Goal: Transaction & Acquisition: Book appointment/travel/reservation

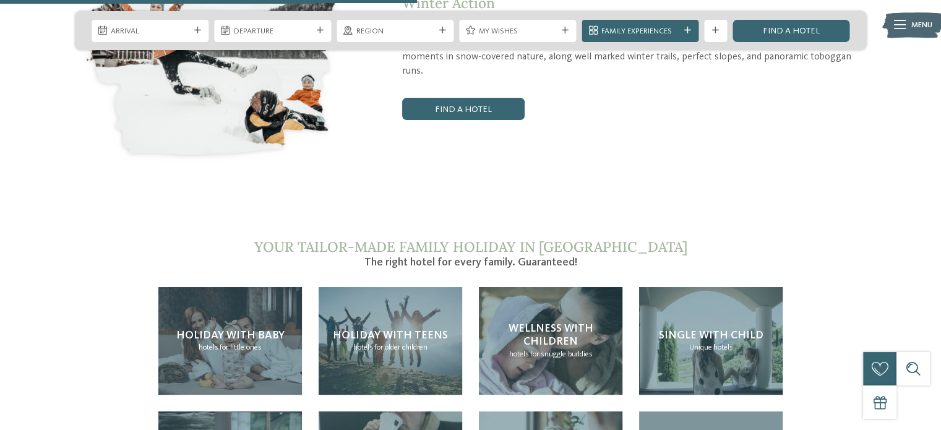
scroll to position [2249, 0]
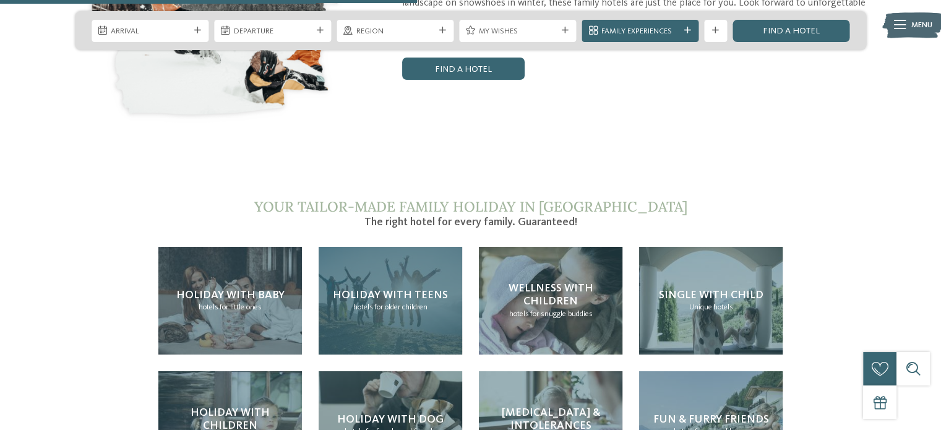
click at [383, 247] on div "Holiday with teens hotels for older children" at bounding box center [389, 301] width 143 height 108
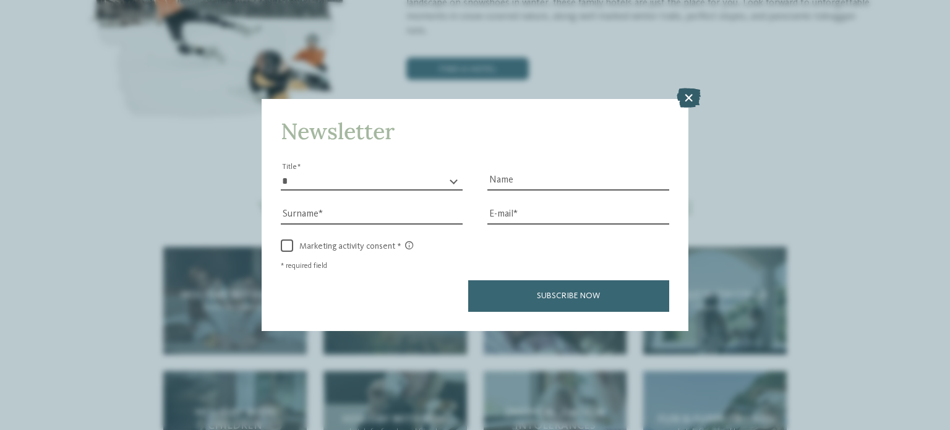
click at [685, 101] on icon at bounding box center [688, 98] width 24 height 20
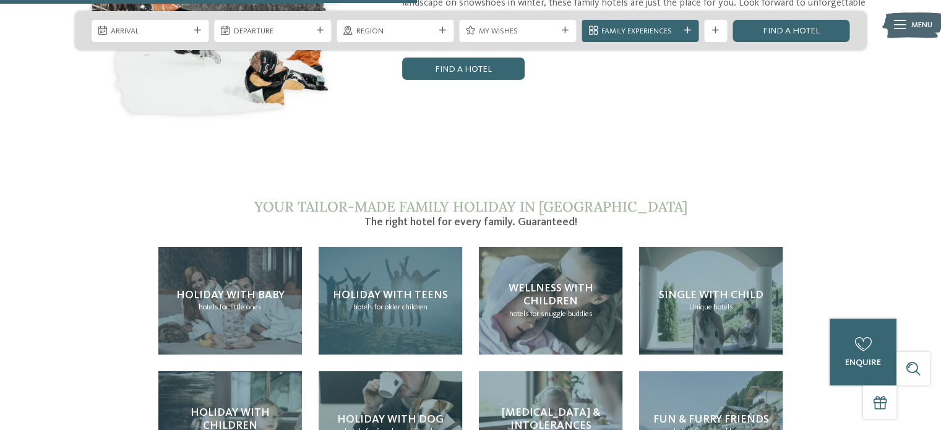
click at [419, 289] on h4 "Holiday with teens" at bounding box center [390, 296] width 115 height 14
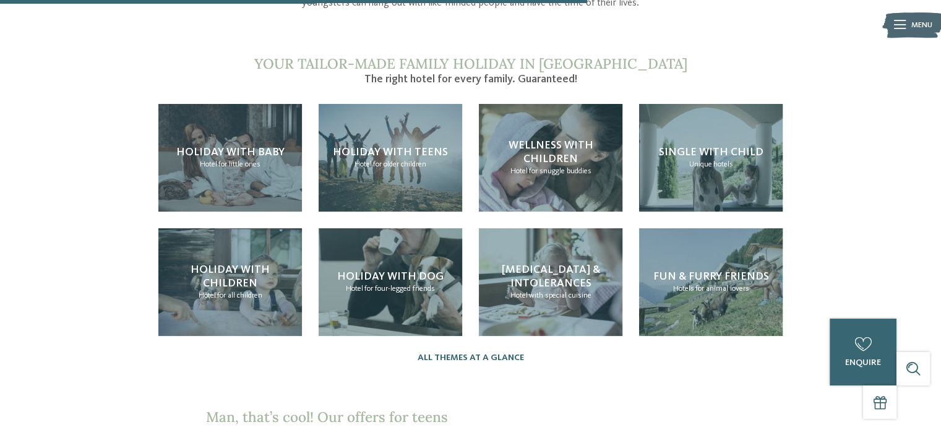
scroll to position [1185, 0]
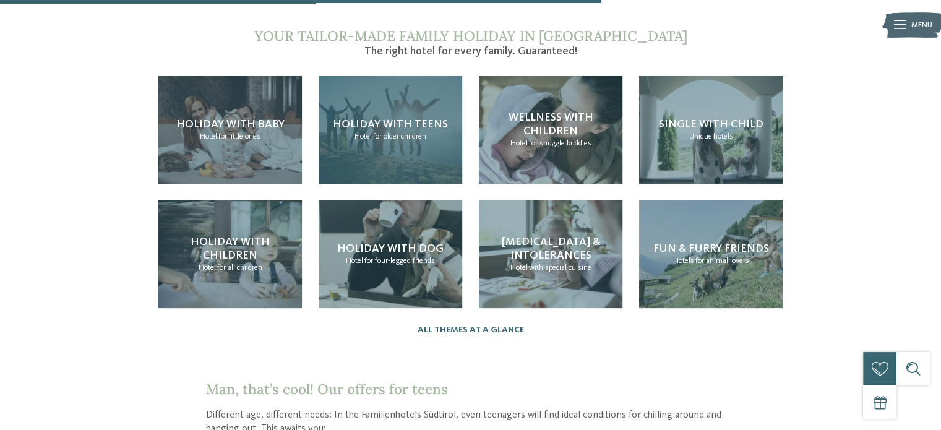
click at [413, 119] on span "Holiday with teens" at bounding box center [390, 124] width 115 height 11
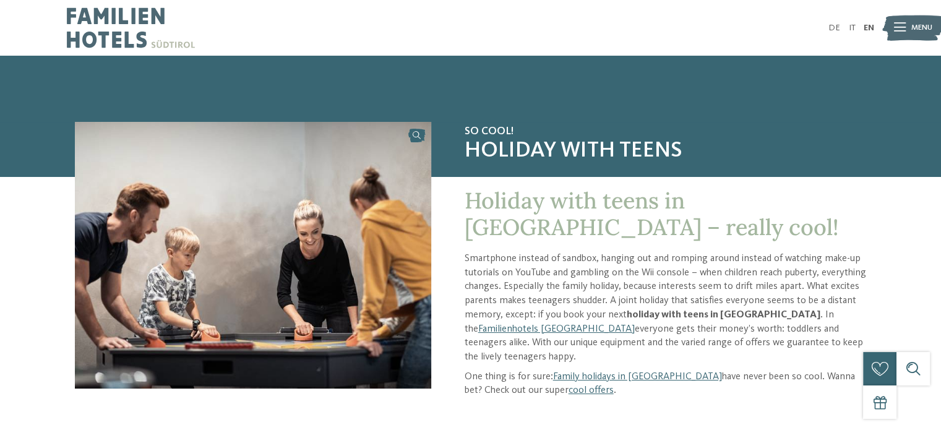
click at [413, 113] on div at bounding box center [470, 89] width 941 height 67
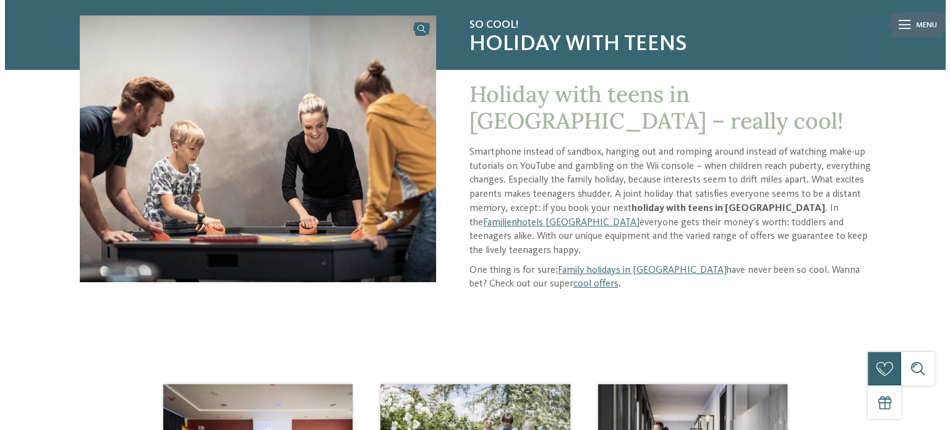
scroll to position [111, 0]
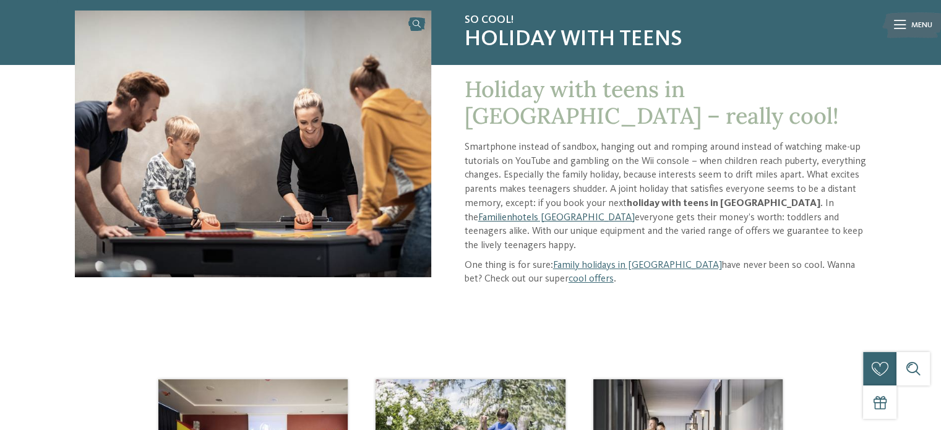
click at [634, 213] on link "Familienhotels [GEOGRAPHIC_DATA]" at bounding box center [556, 218] width 156 height 10
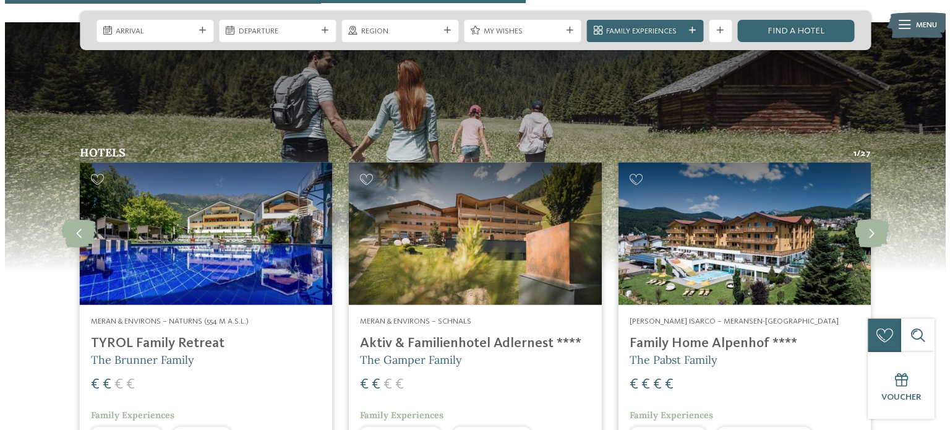
scroll to position [2870, 0]
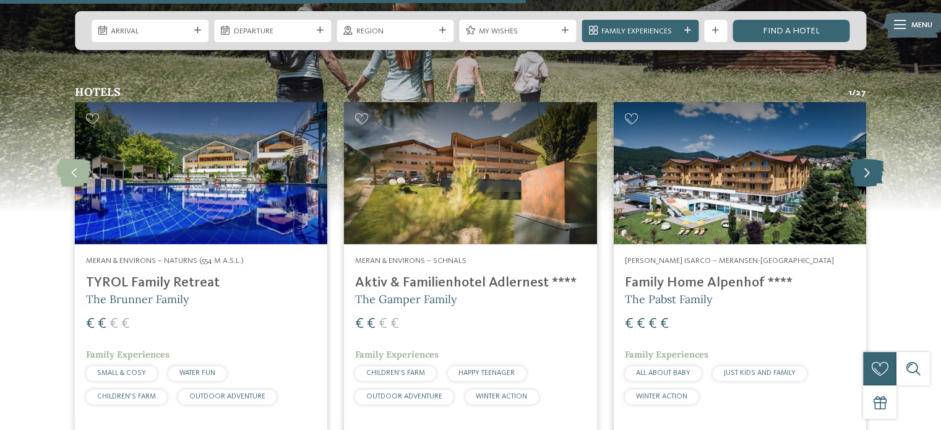
click at [871, 159] on icon at bounding box center [867, 173] width 34 height 28
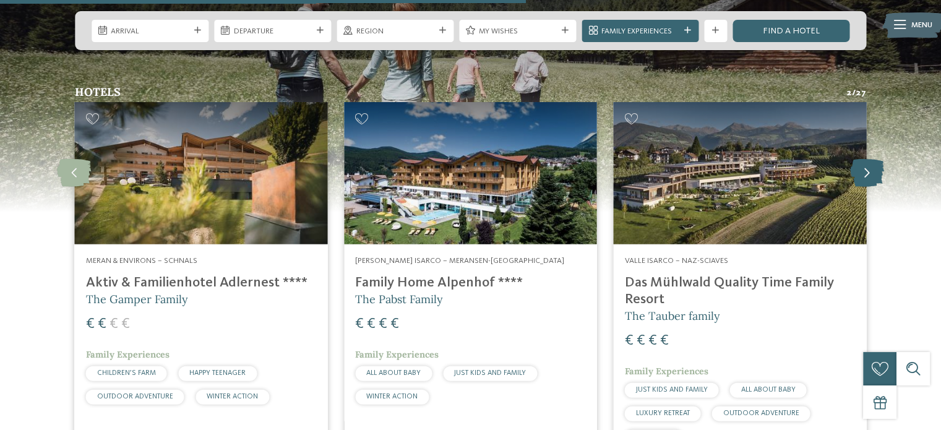
click at [871, 159] on icon at bounding box center [867, 173] width 34 height 28
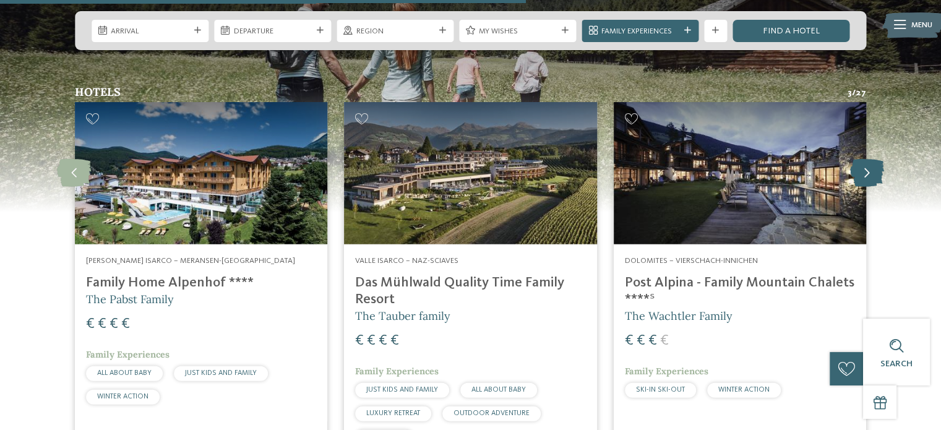
click at [871, 159] on icon at bounding box center [867, 173] width 34 height 28
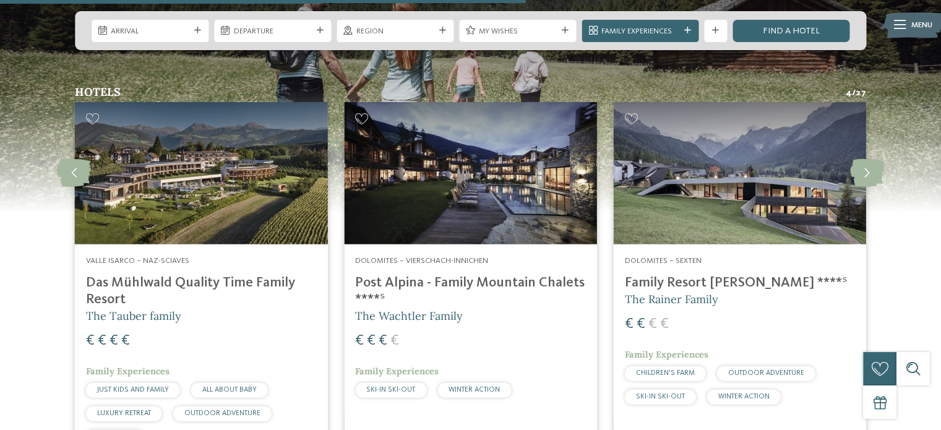
click at [514, 151] on img at bounding box center [470, 173] width 252 height 142
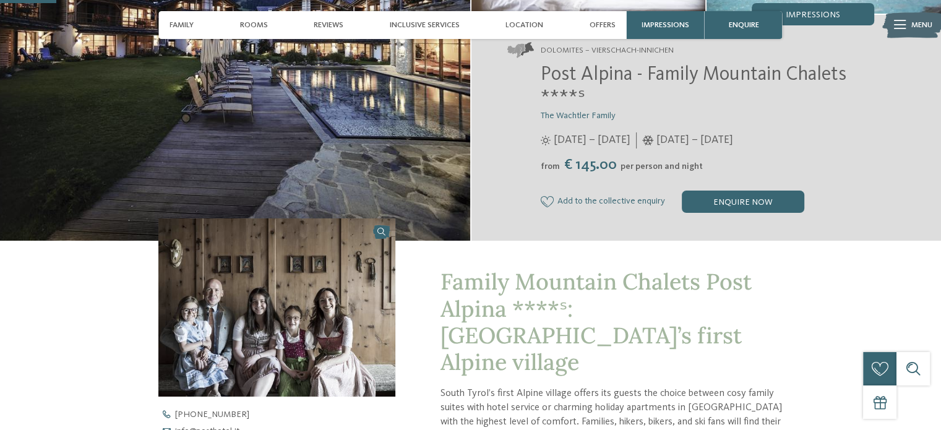
scroll to position [223, 0]
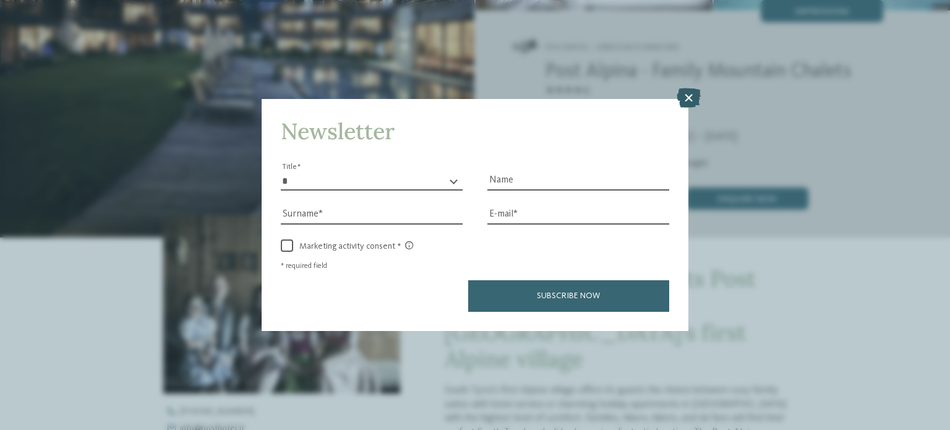
click at [691, 95] on icon at bounding box center [688, 98] width 24 height 20
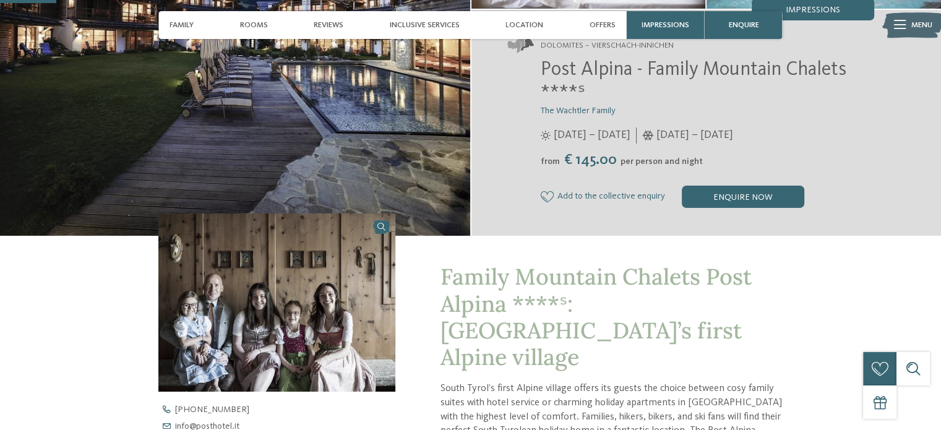
click at [691, 95] on h2 "Post Alpina - Family Mountain Chalets ****ˢ" at bounding box center [706, 82] width 333 height 47
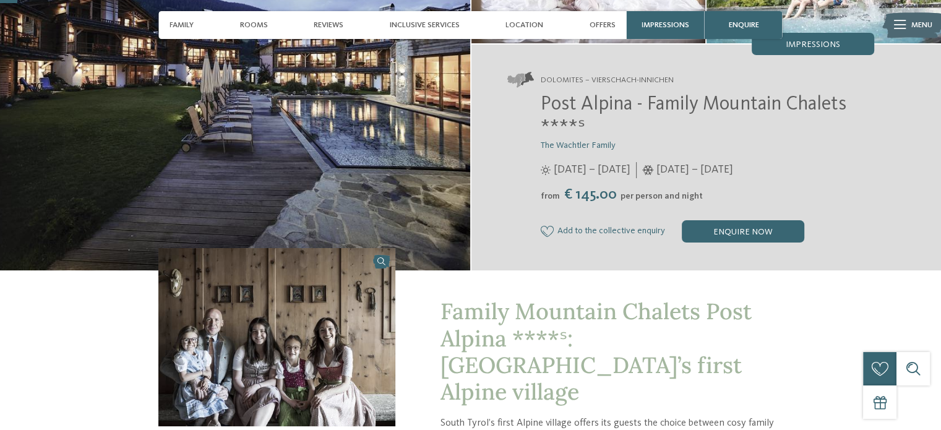
scroll to position [0, 0]
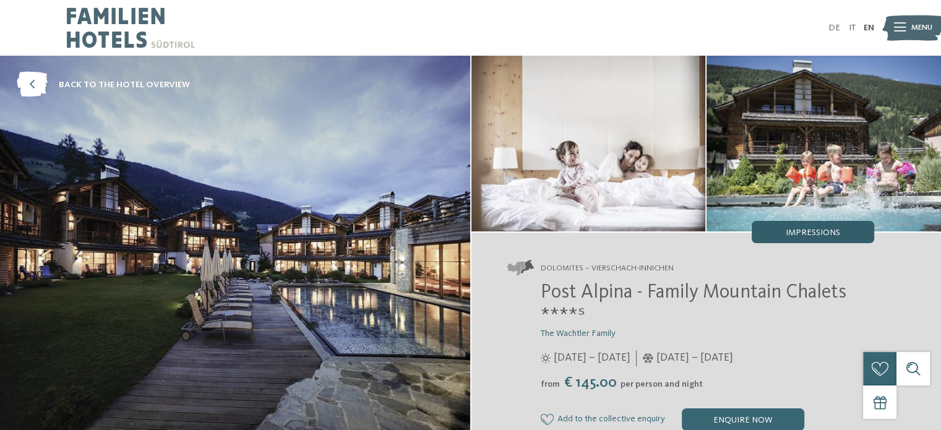
click at [834, 222] on div "Impressions" at bounding box center [812, 232] width 122 height 22
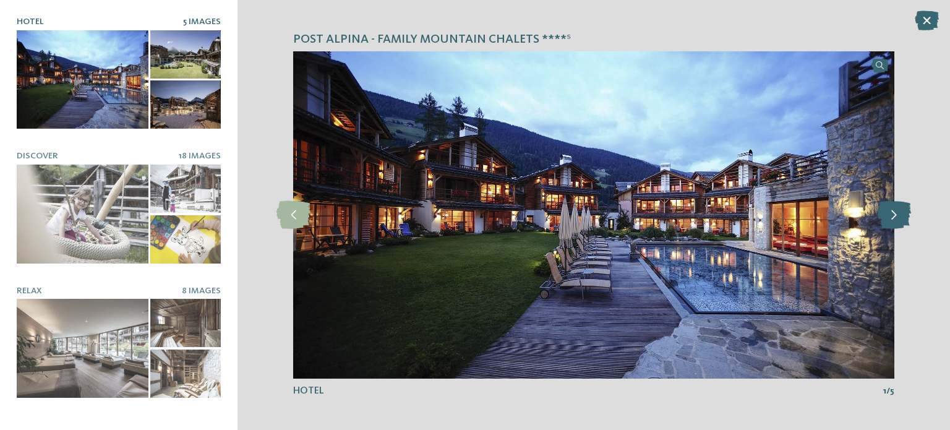
click at [891, 217] on icon at bounding box center [894, 215] width 34 height 28
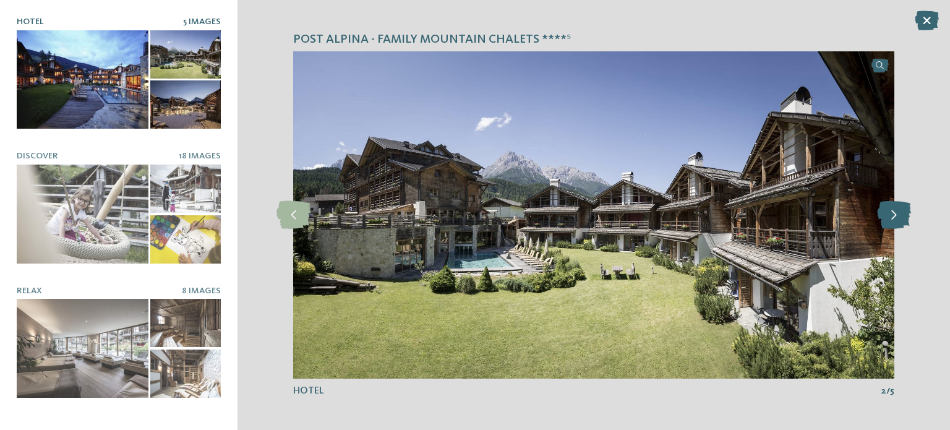
click at [891, 217] on icon at bounding box center [894, 215] width 34 height 28
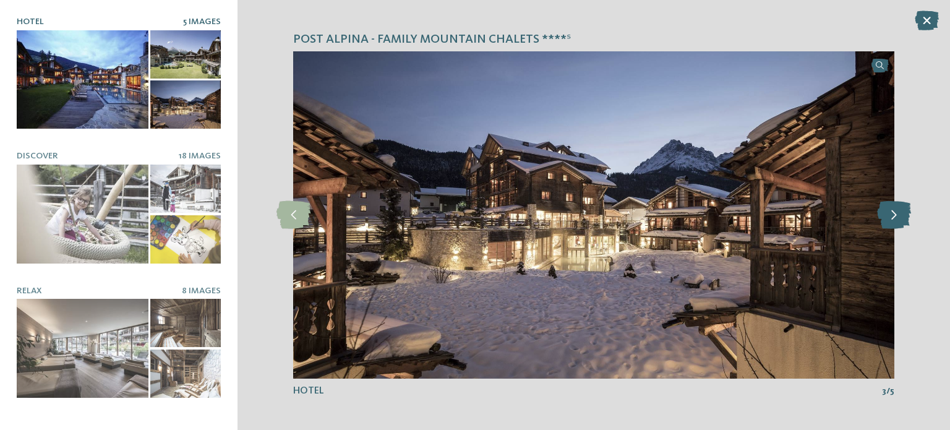
click at [891, 217] on icon at bounding box center [894, 215] width 34 height 28
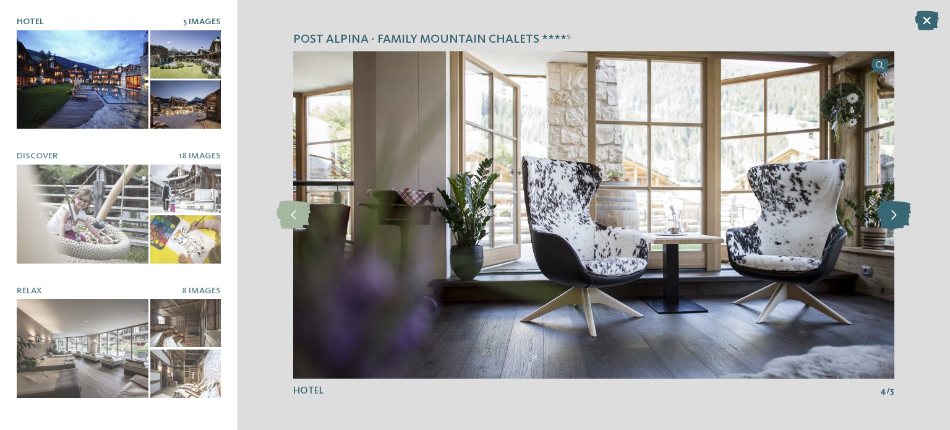
click at [891, 217] on icon at bounding box center [894, 215] width 34 height 28
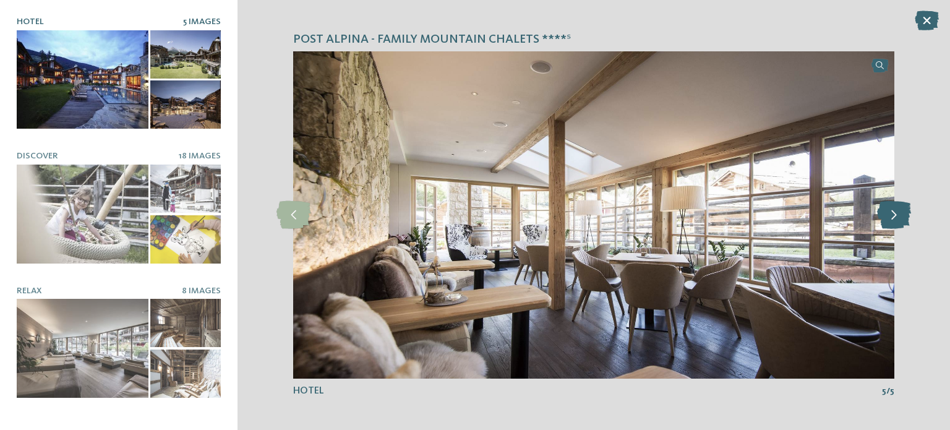
click at [891, 217] on icon at bounding box center [894, 215] width 34 height 28
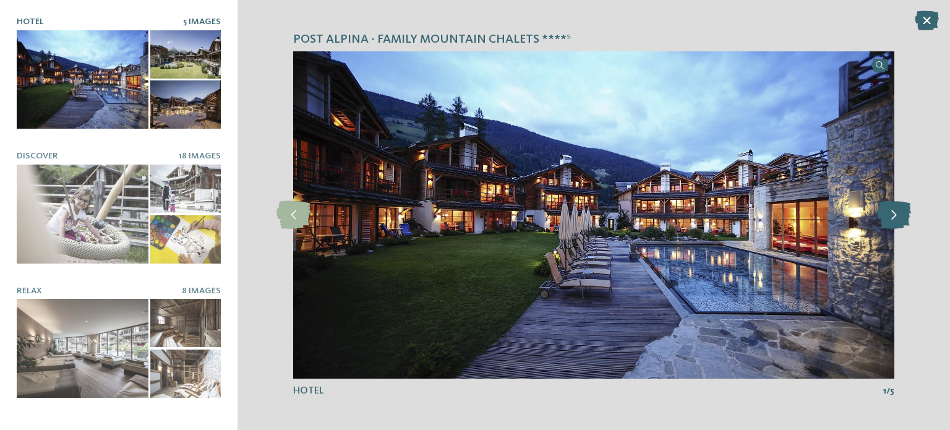
click at [891, 217] on icon at bounding box center [894, 215] width 34 height 28
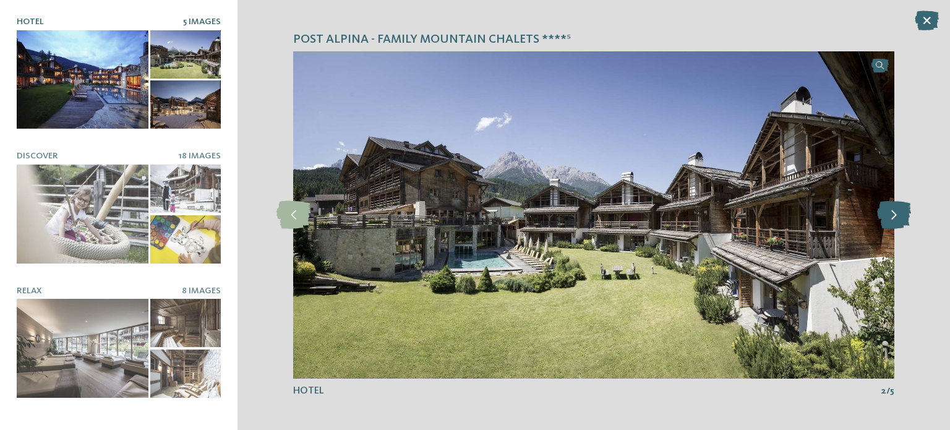
click at [891, 217] on icon at bounding box center [894, 215] width 34 height 28
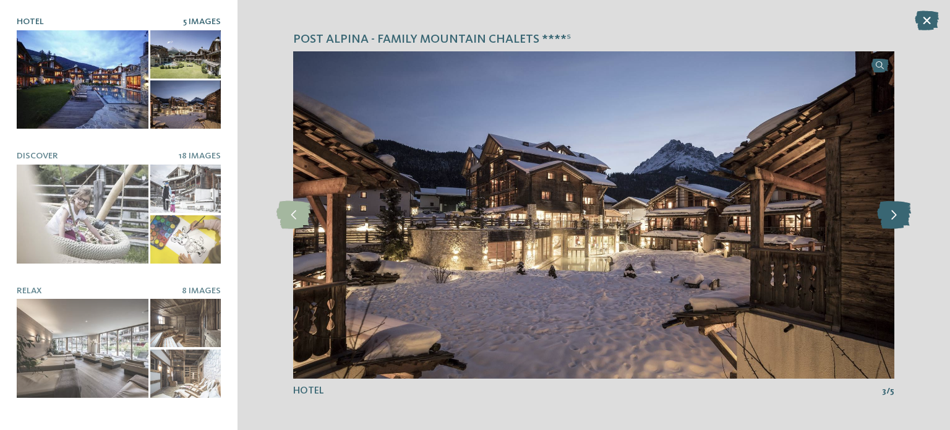
click at [891, 217] on icon at bounding box center [894, 215] width 34 height 28
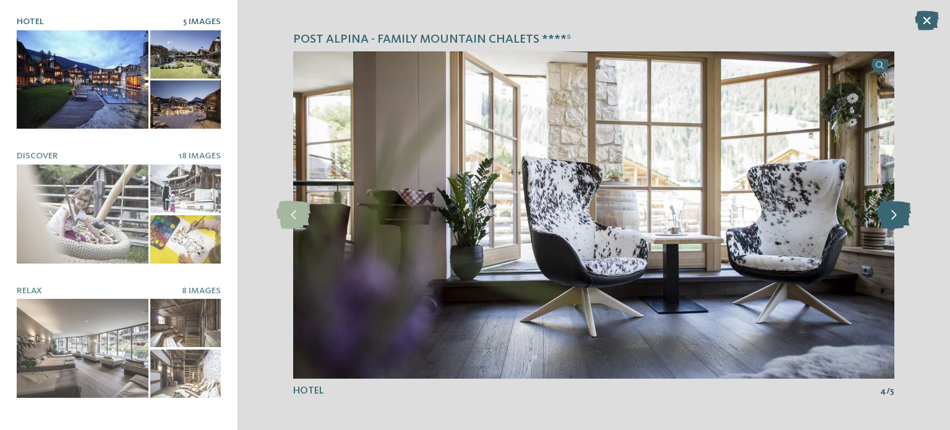
click at [891, 217] on icon at bounding box center [894, 215] width 34 height 28
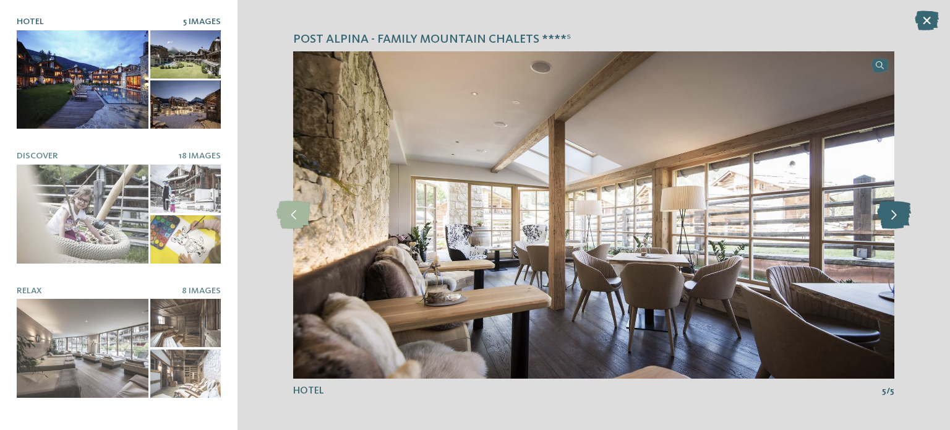
click at [891, 217] on icon at bounding box center [894, 215] width 34 height 28
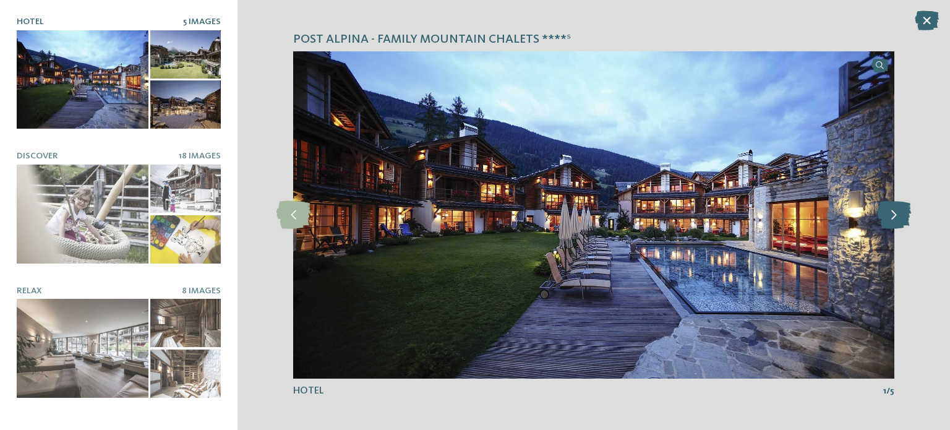
click at [891, 217] on icon at bounding box center [894, 215] width 34 height 28
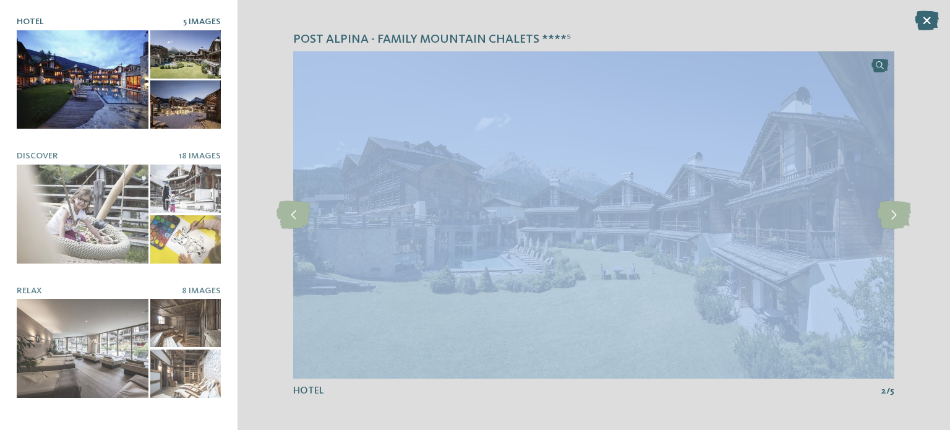
drag, startPoint x: 944, startPoint y: 11, endPoint x: 948, endPoint y: 158, distance: 147.2
click at [940, 158] on div "Post Alpina - Family Mountain Chalets ****ˢ slide 2 of 5 2" at bounding box center [593, 215] width 712 height 430
click at [913, 314] on div "Post Alpina - Family Mountain Chalets ****ˢ slide 2 of 5 2" at bounding box center [593, 215] width 712 height 430
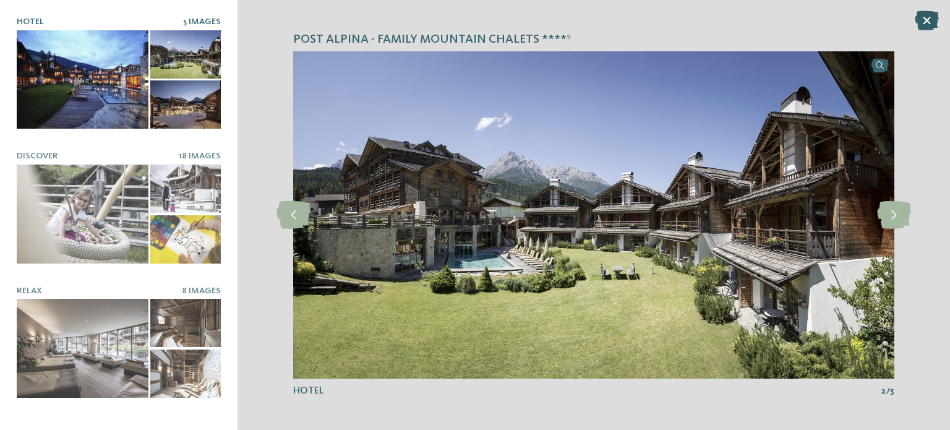
click at [923, 19] on icon at bounding box center [927, 21] width 24 height 20
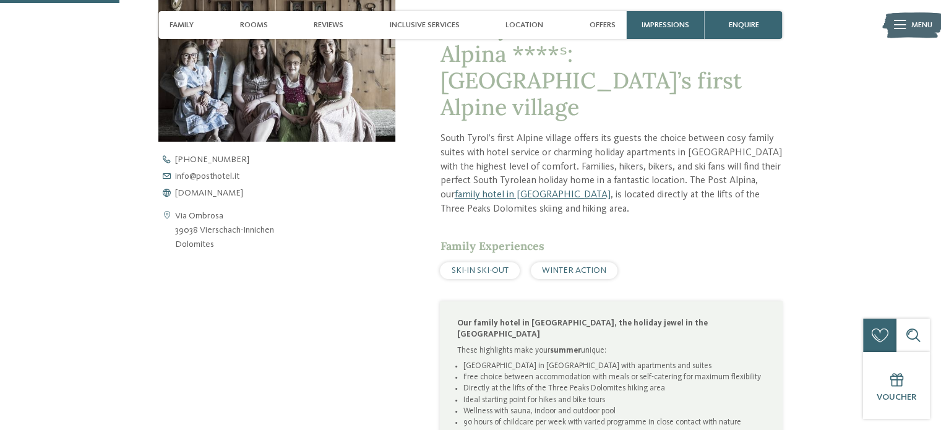
scroll to position [443, 0]
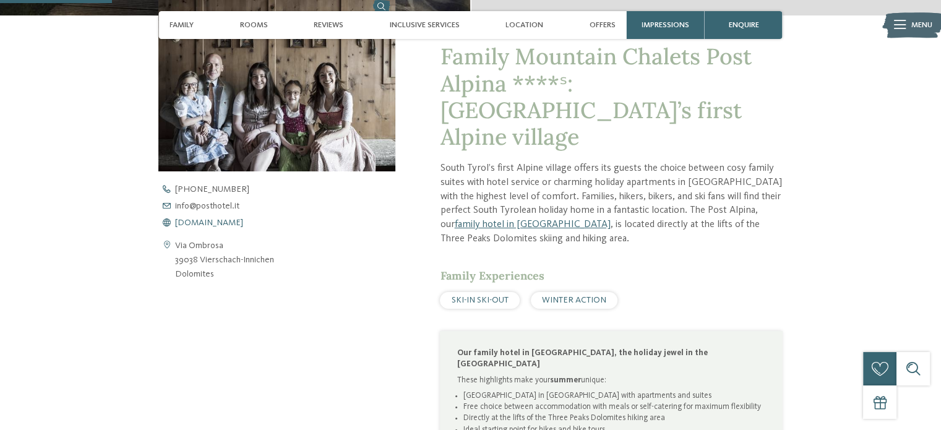
click at [219, 226] on span "www.postalpina.it" at bounding box center [209, 222] width 68 height 9
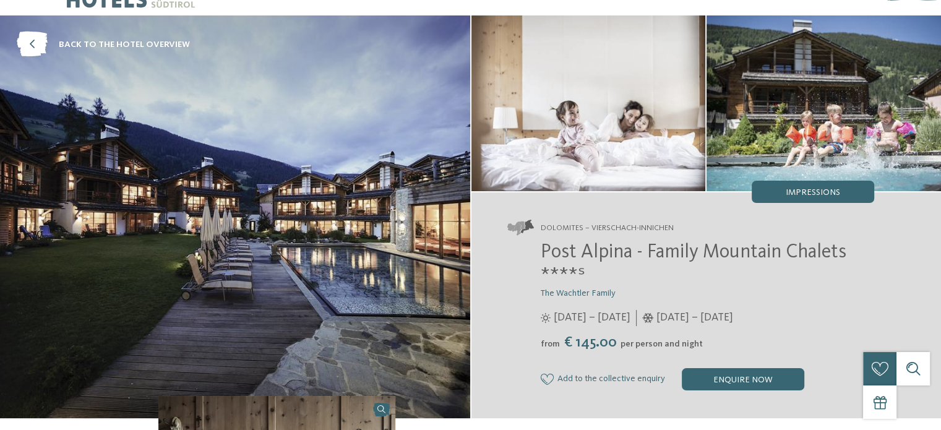
scroll to position [0, 0]
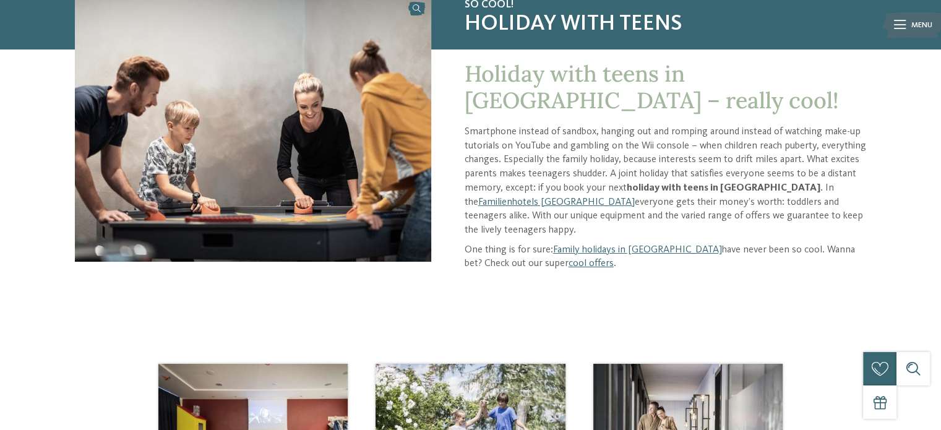
scroll to position [113, 0]
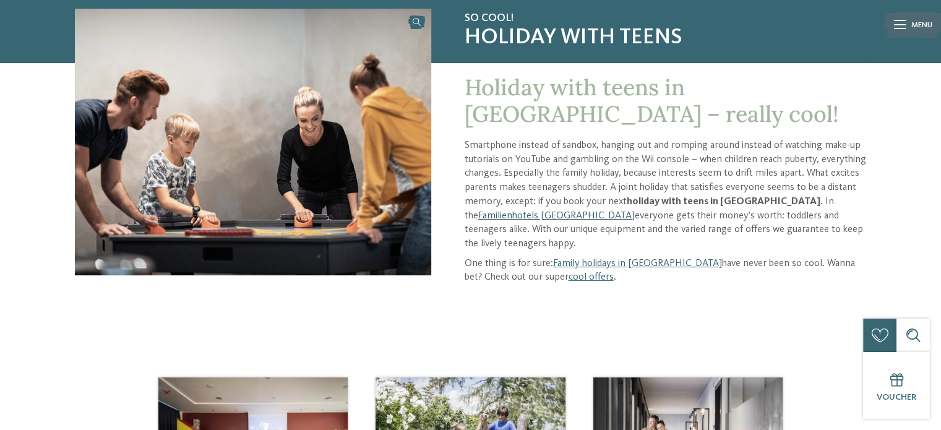
click at [634, 211] on link "Familienhotels [GEOGRAPHIC_DATA]" at bounding box center [556, 216] width 156 height 10
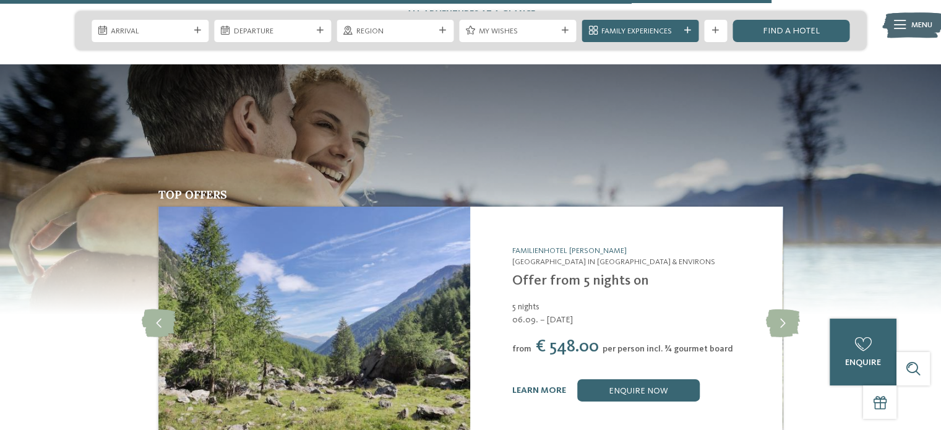
scroll to position [4163, 0]
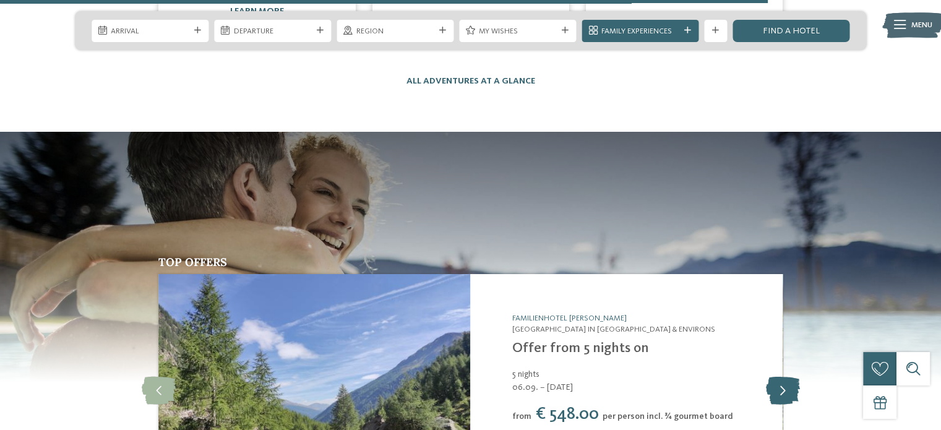
click at [789, 377] on icon at bounding box center [782, 391] width 34 height 28
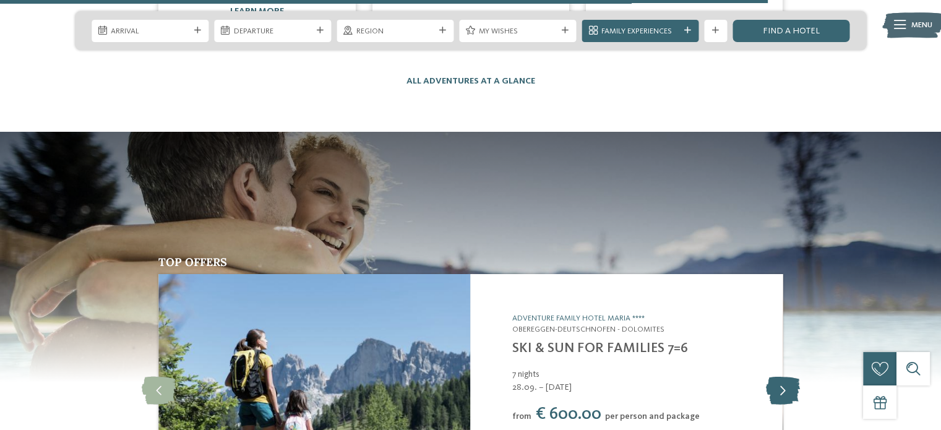
click at [789, 377] on icon at bounding box center [782, 391] width 34 height 28
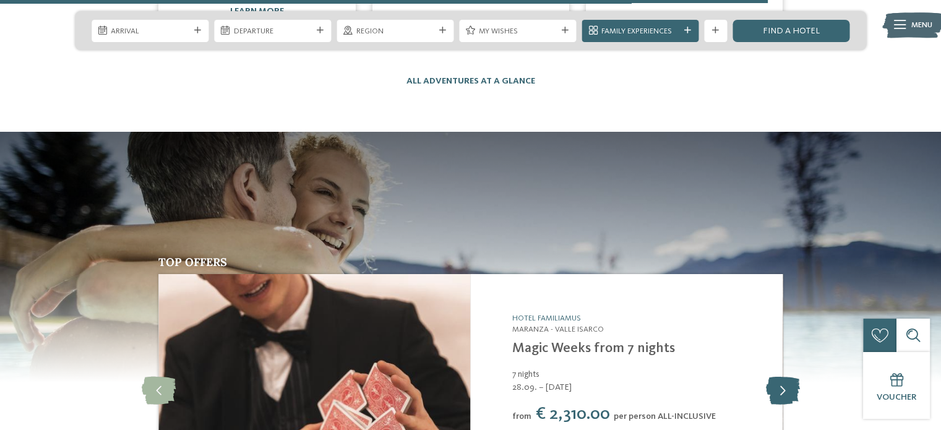
click at [789, 377] on icon at bounding box center [782, 391] width 34 height 28
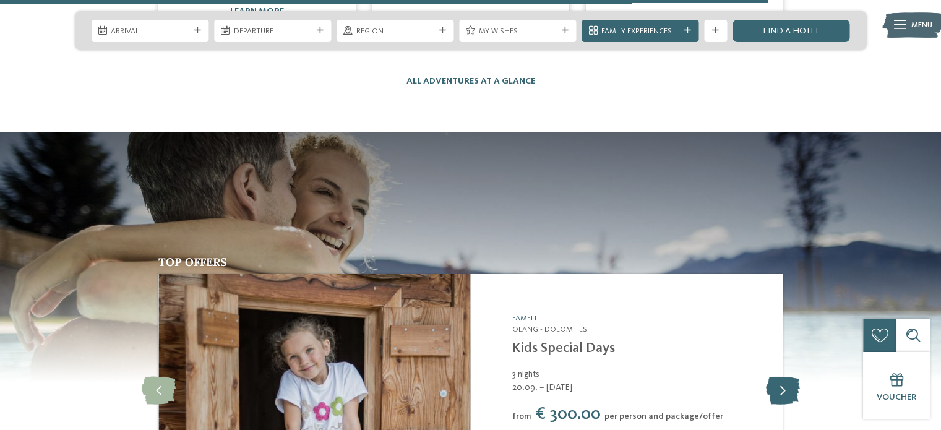
click at [789, 377] on icon at bounding box center [782, 391] width 34 height 28
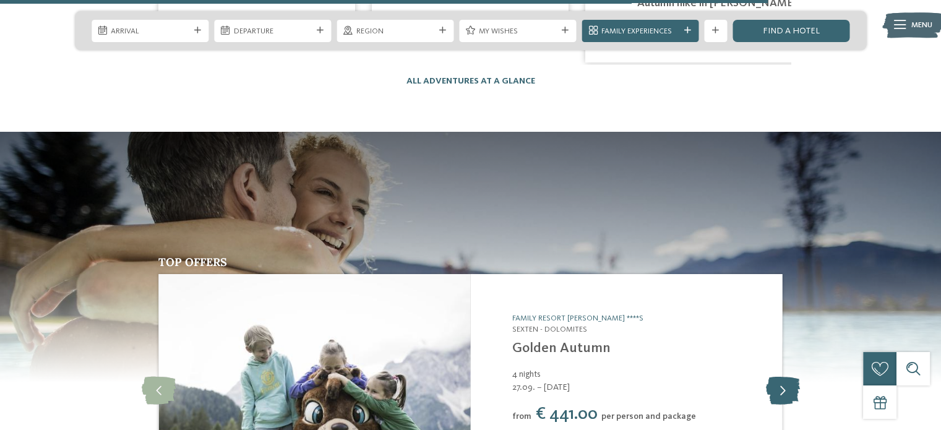
click at [789, 377] on icon at bounding box center [782, 391] width 34 height 28
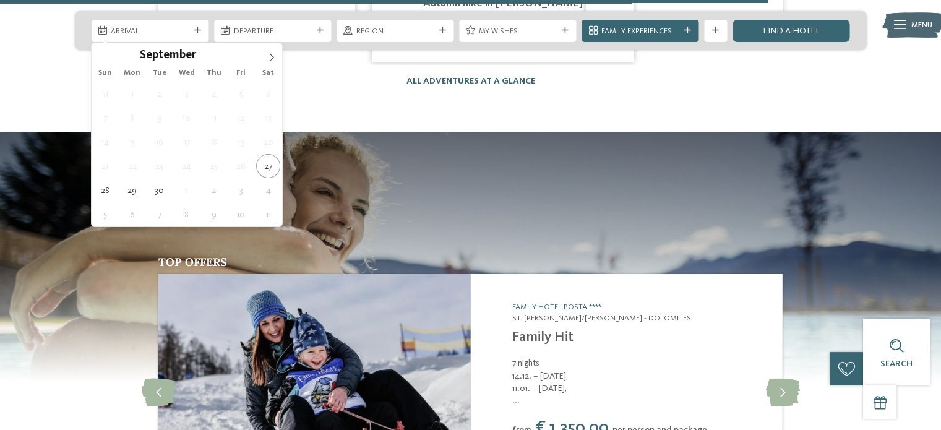
click at [197, 32] on icon at bounding box center [197, 30] width 7 height 7
click at [270, 56] on icon at bounding box center [271, 57] width 9 height 9
type input "****"
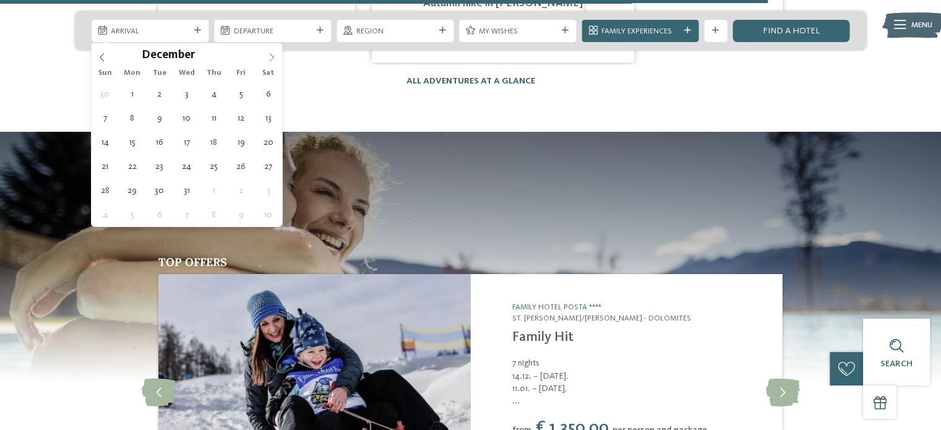
click at [270, 56] on icon at bounding box center [271, 57] width 9 height 9
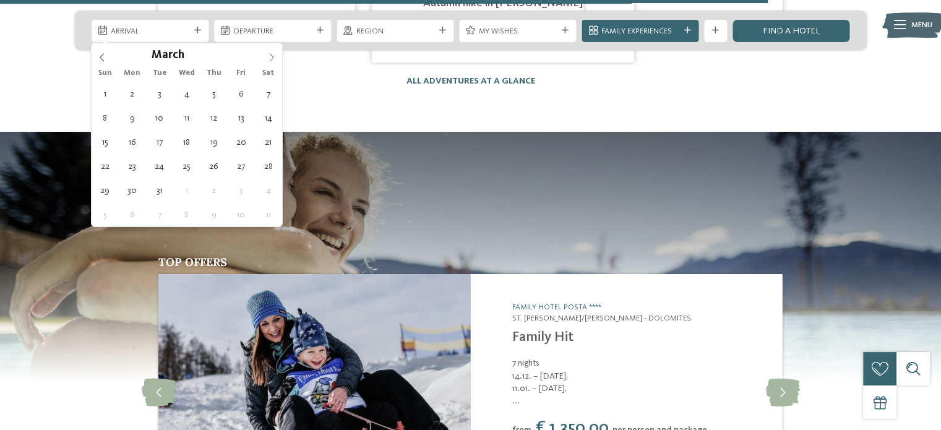
click at [270, 56] on icon at bounding box center [271, 57] width 9 height 9
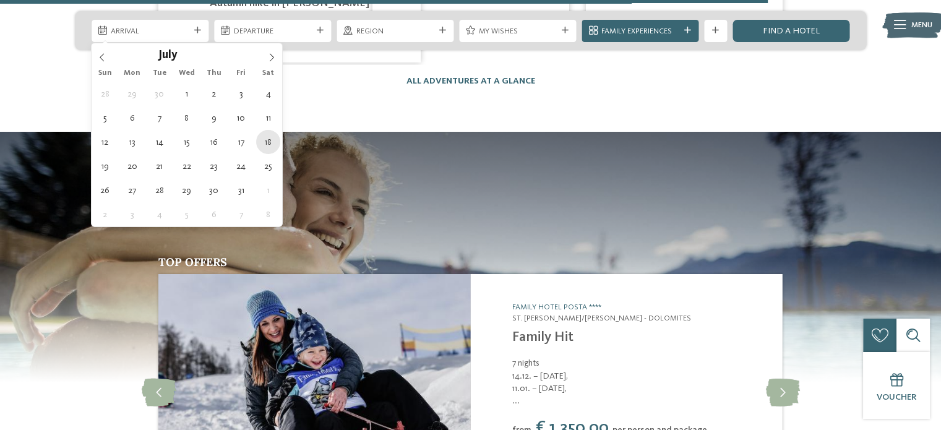
type div "18.07.2026"
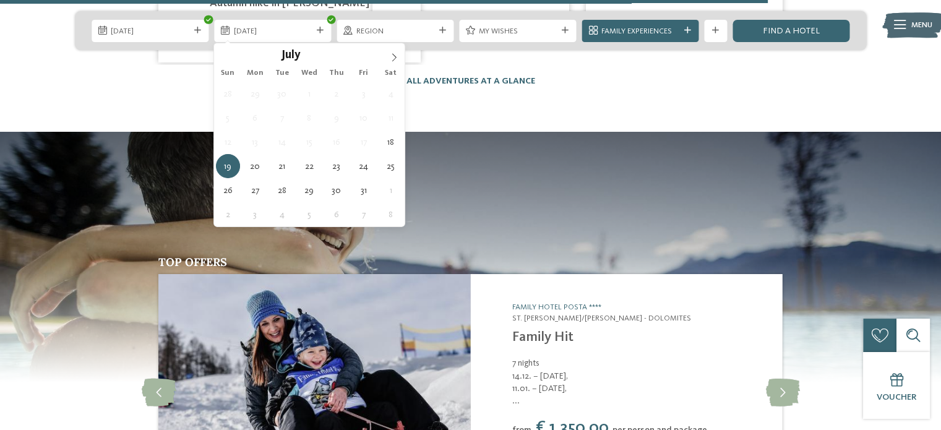
type input "****"
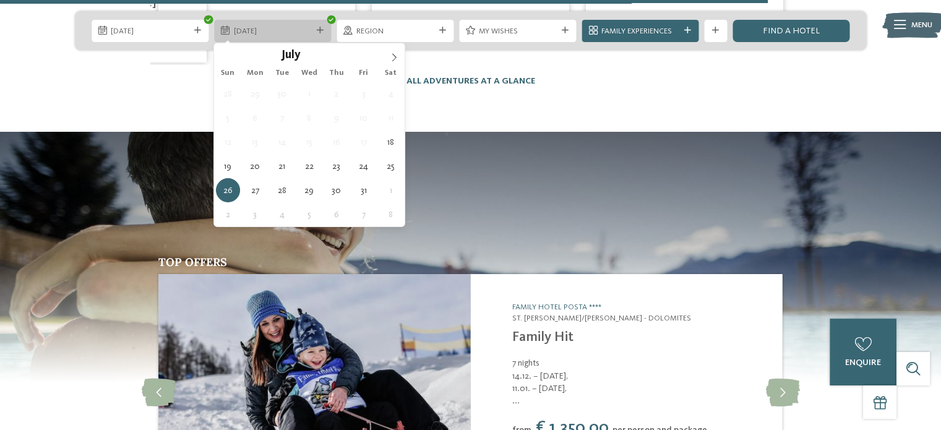
click at [320, 33] on icon at bounding box center [320, 30] width 7 height 7
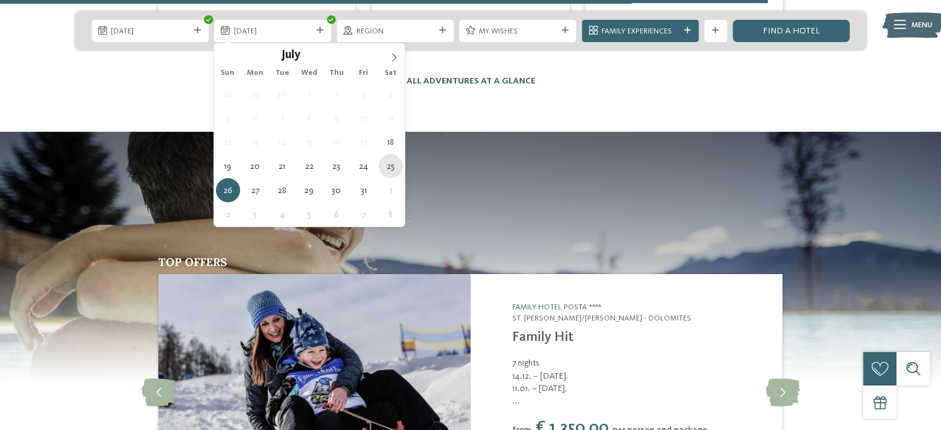
type div "25.07.2026"
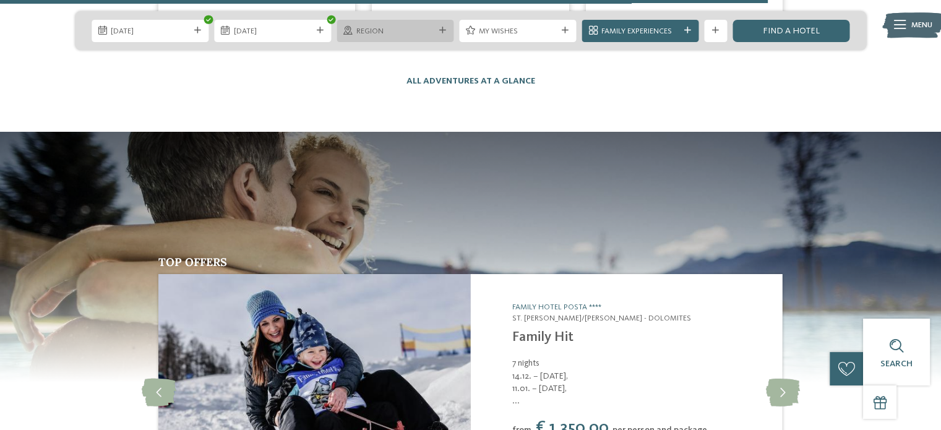
click at [441, 30] on icon at bounding box center [442, 30] width 7 height 7
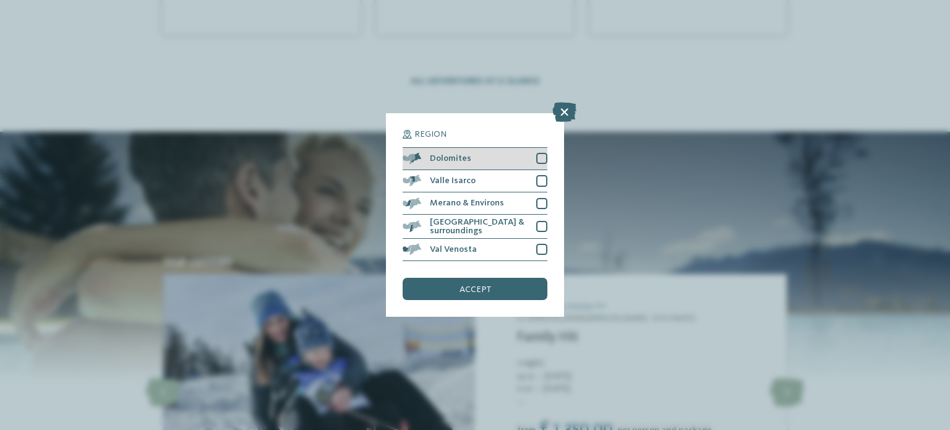
click at [544, 158] on div at bounding box center [541, 158] width 11 height 11
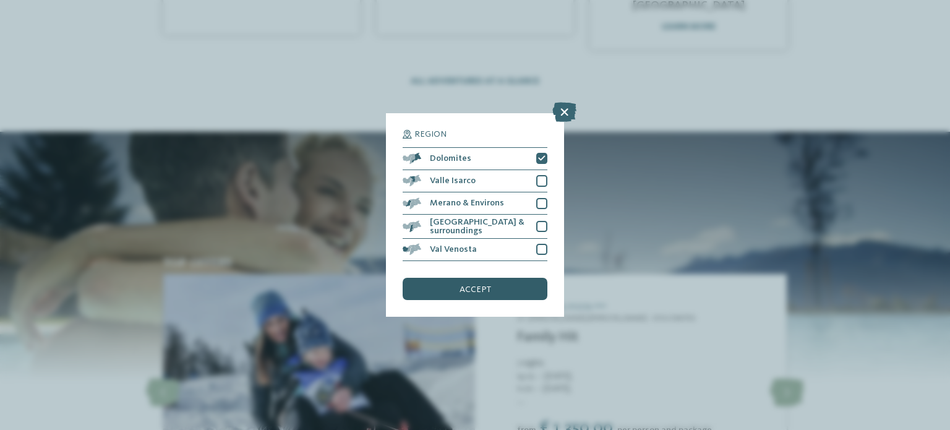
click at [522, 292] on div "accept" at bounding box center [475, 289] width 145 height 22
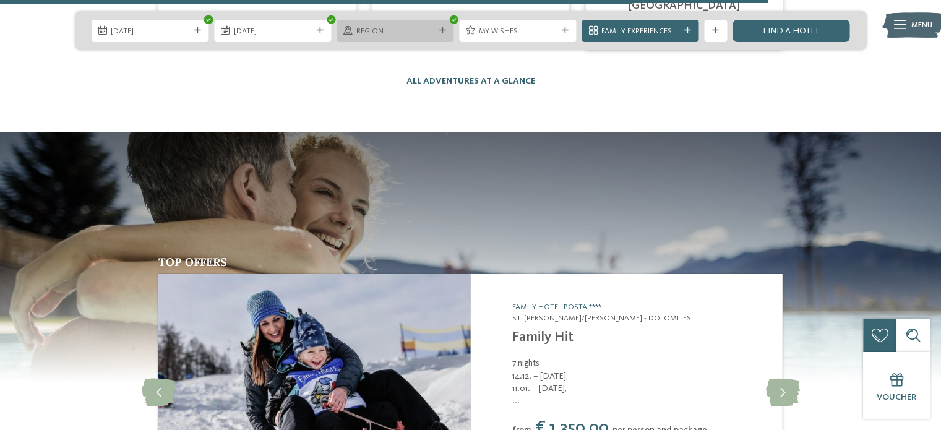
click at [438, 25] on div "Region" at bounding box center [394, 31] width 117 height 22
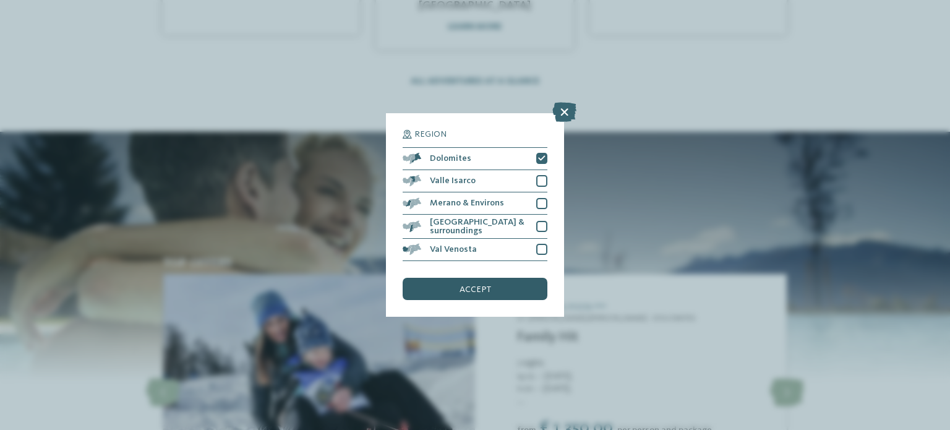
click at [488, 289] on span "accept" at bounding box center [475, 289] width 32 height 9
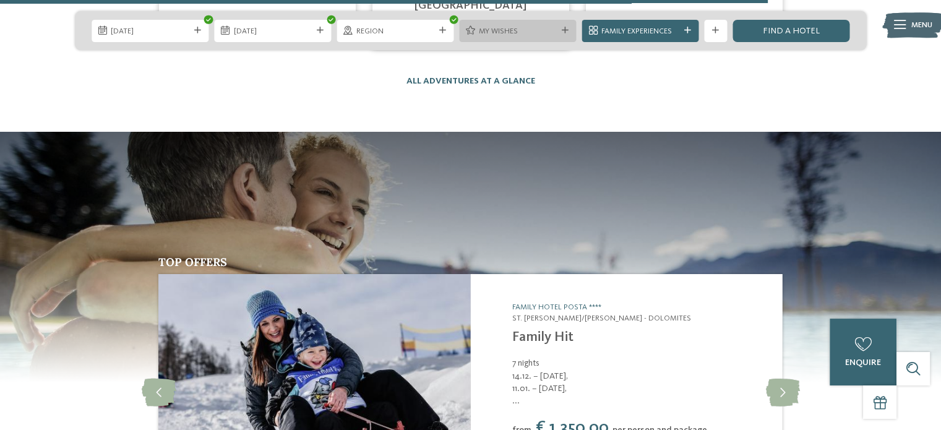
click at [563, 36] on div "My wishes" at bounding box center [517, 31] width 117 height 22
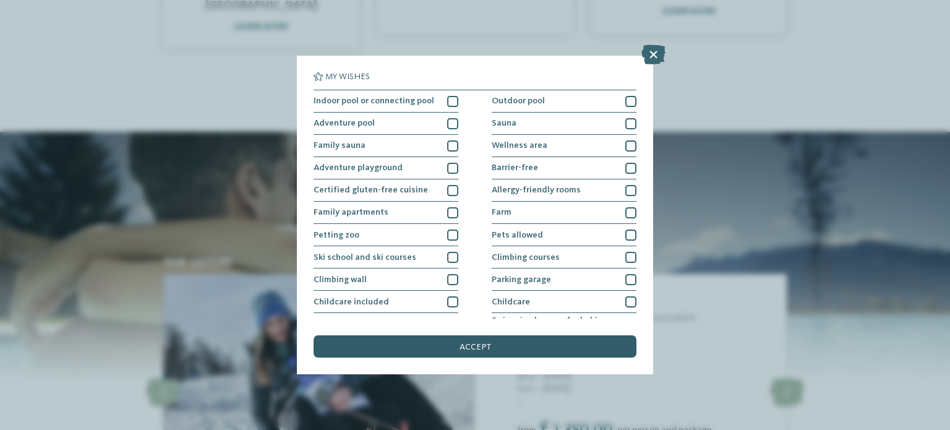
click at [579, 344] on div "accept" at bounding box center [475, 346] width 323 height 22
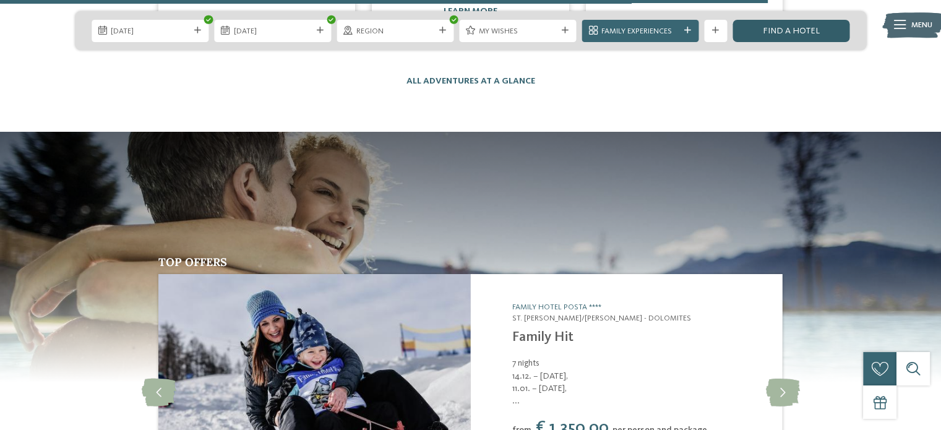
click at [786, 32] on link "Find a hotel" at bounding box center [790, 31] width 117 height 22
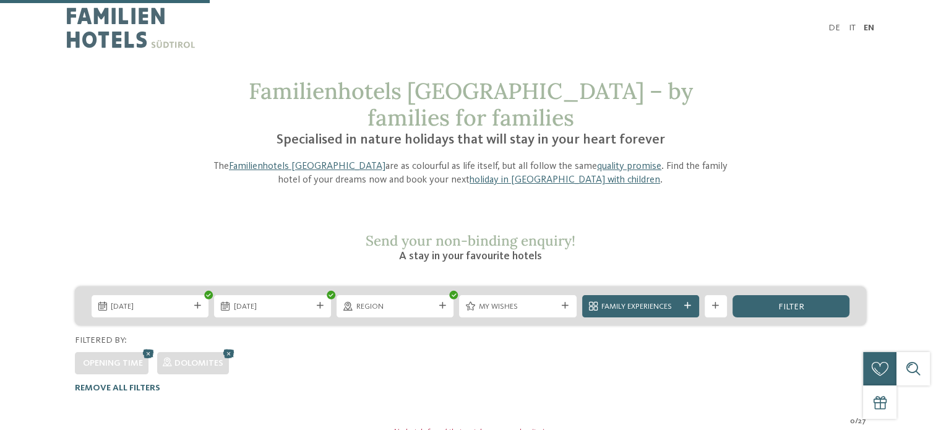
scroll to position [331, 0]
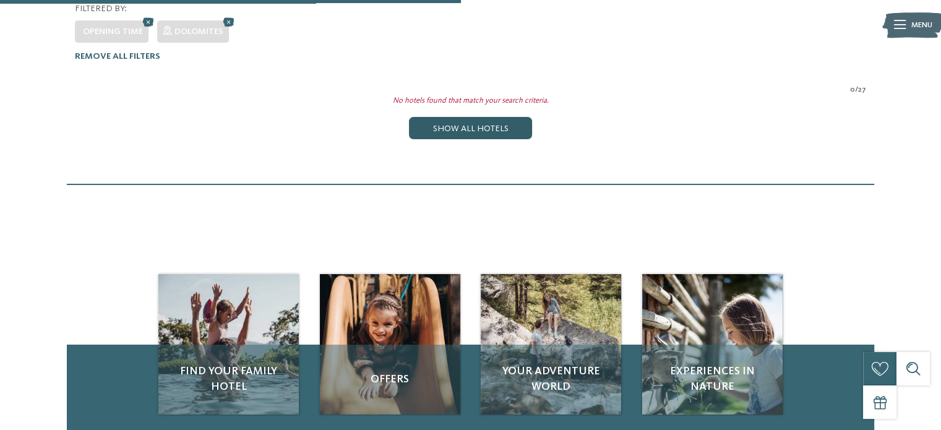
click at [517, 117] on div "Show all hotels" at bounding box center [470, 128] width 122 height 22
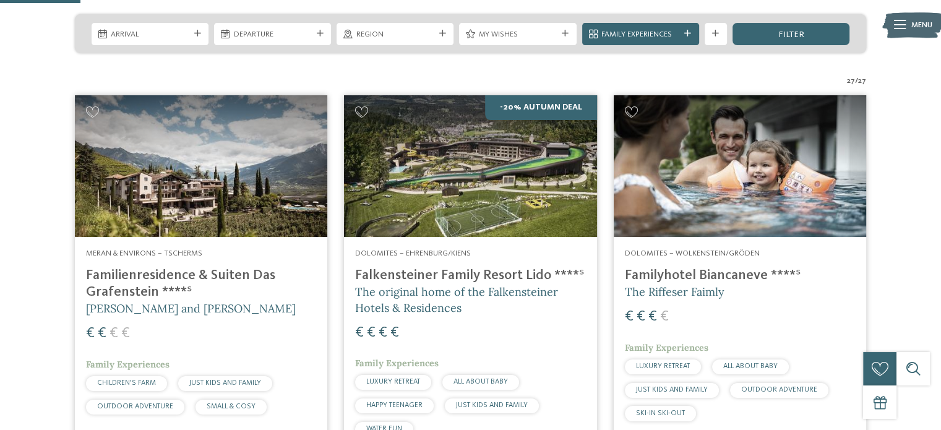
scroll to position [264, 0]
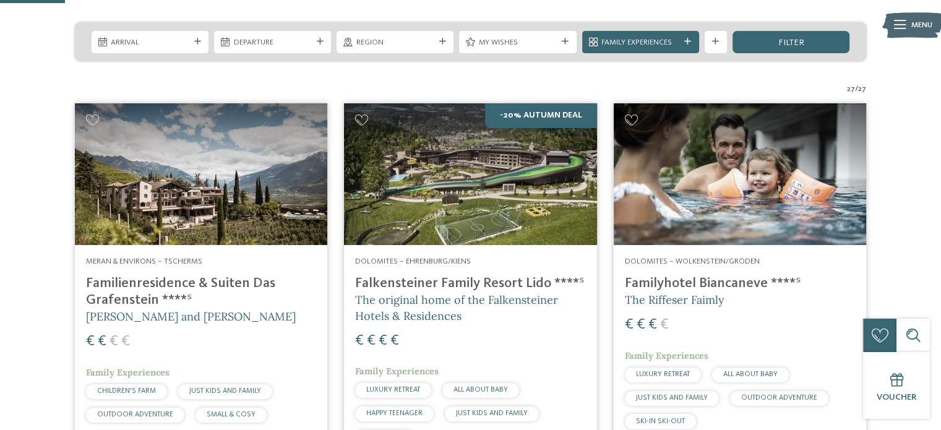
click at [272, 205] on img at bounding box center [201, 174] width 252 height 142
click at [237, 275] on h4 "Familienresidence & Suiten Das Grafenstein ****ˢ" at bounding box center [201, 291] width 230 height 33
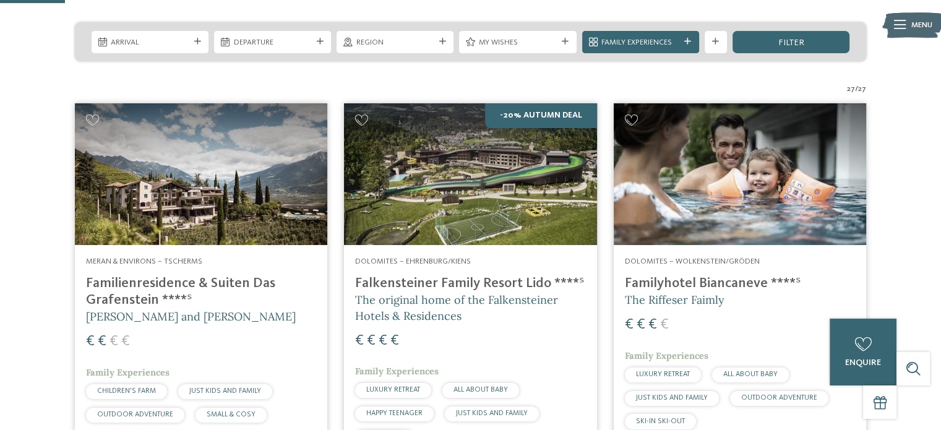
click at [203, 190] on img at bounding box center [201, 174] width 252 height 142
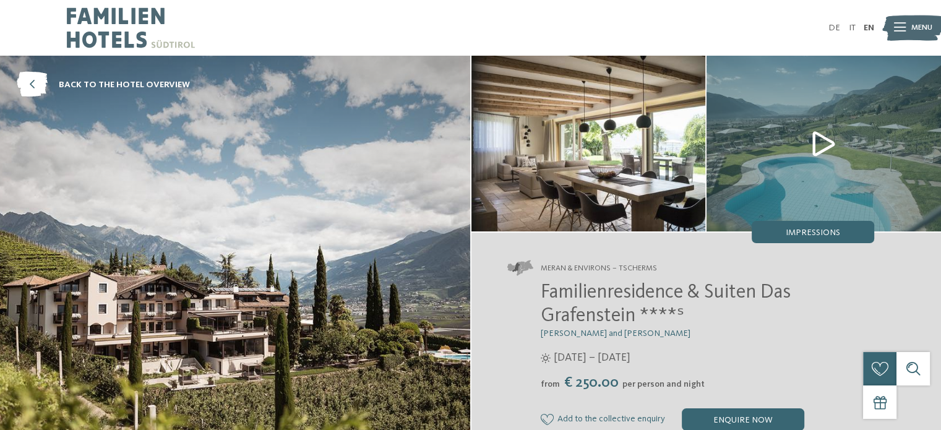
click at [829, 137] on img at bounding box center [823, 144] width 234 height 176
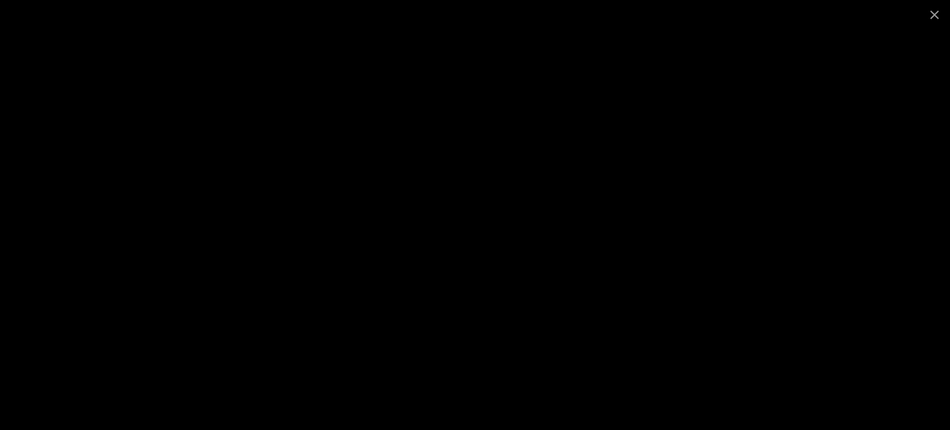
click at [795, 210] on div at bounding box center [475, 215] width 950 height 430
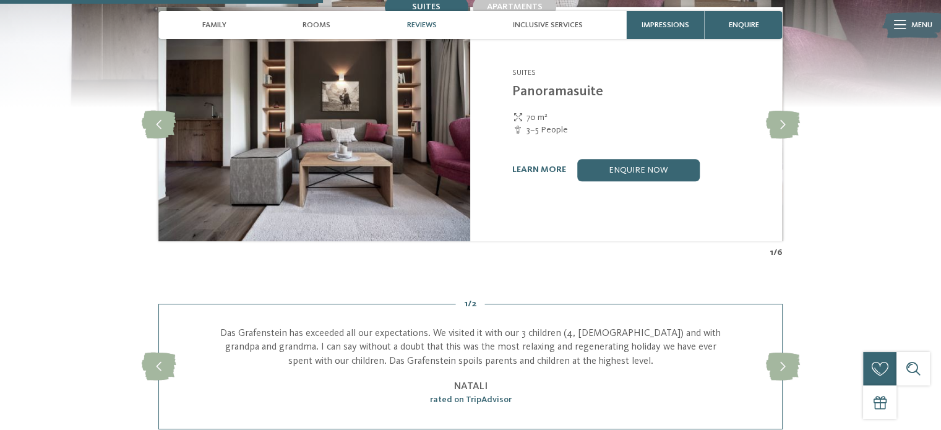
scroll to position [1193, 0]
